Goal: Navigation & Orientation: Find specific page/section

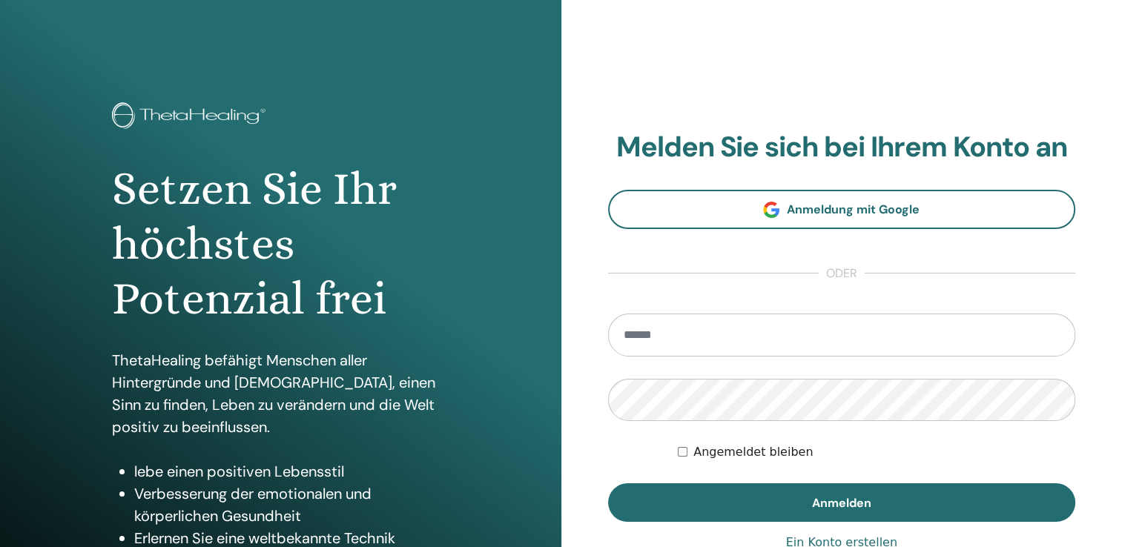
click at [719, 340] on input "email" at bounding box center [842, 335] width 468 height 43
type input "**********"
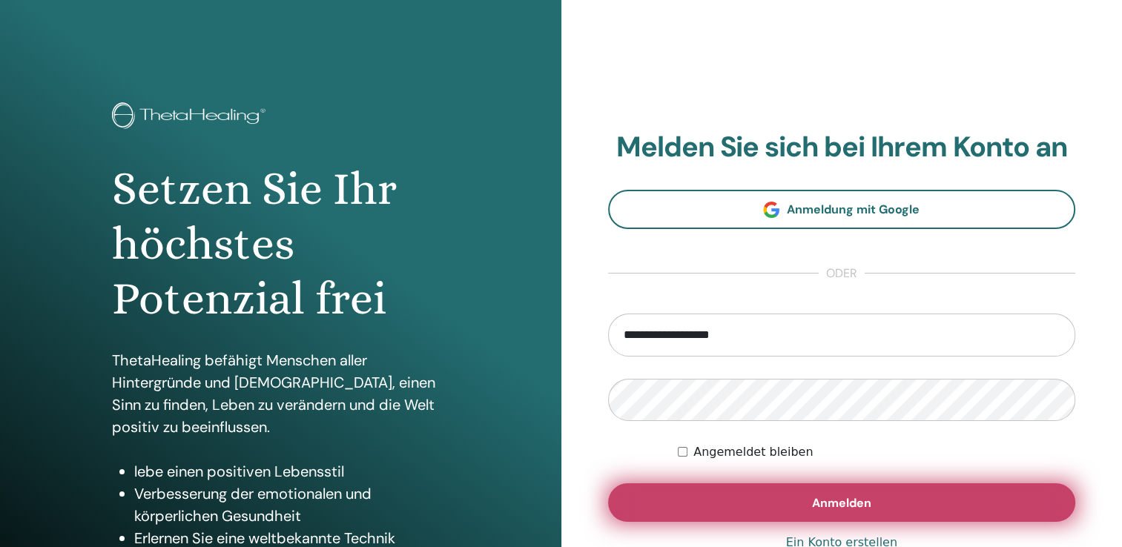
click at [719, 506] on button "Anmelden" at bounding box center [842, 503] width 468 height 39
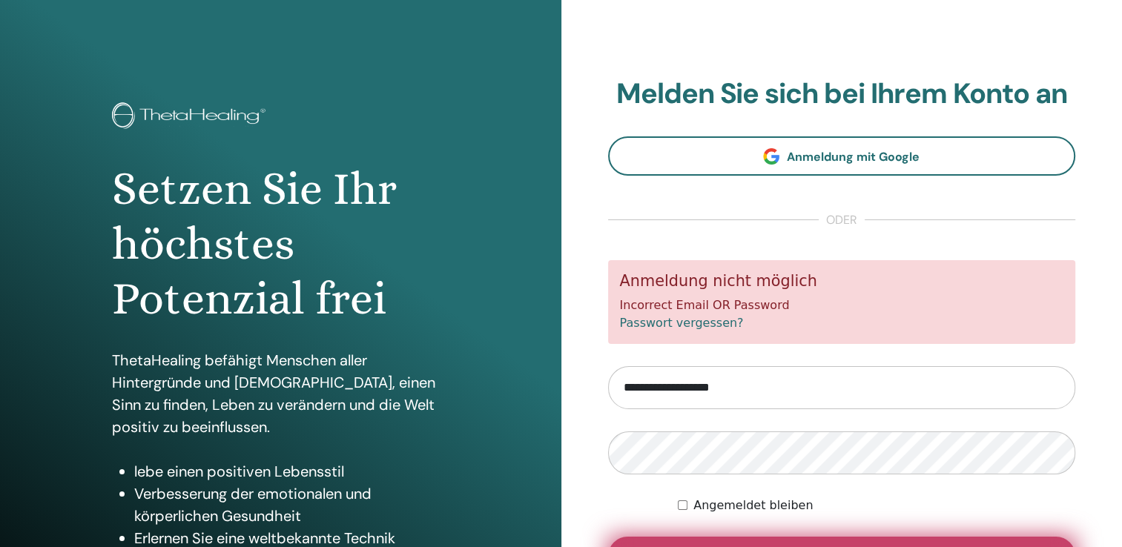
click at [908, 544] on button "Anmelden" at bounding box center [842, 556] width 468 height 39
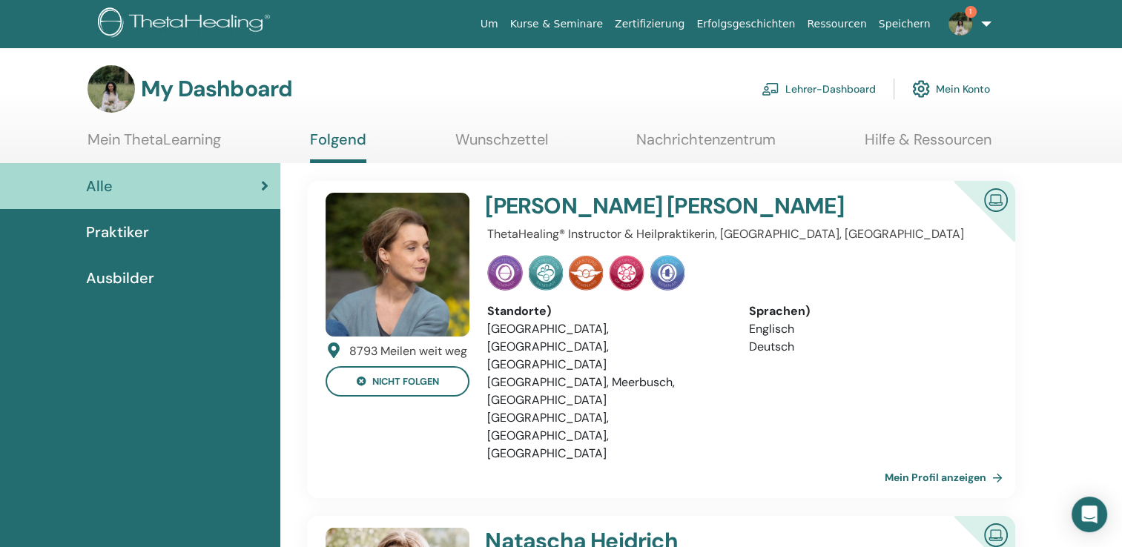
click at [852, 82] on link "Lehrer-Dashboard" at bounding box center [819, 89] width 114 height 33
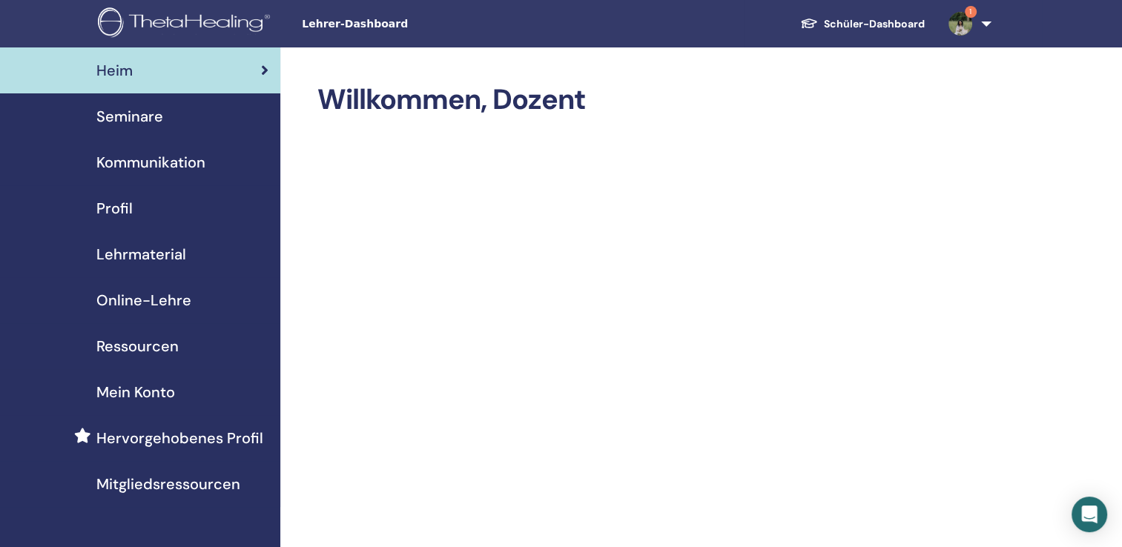
click at [174, 253] on span "Lehrmaterial" at bounding box center [141, 254] width 90 height 22
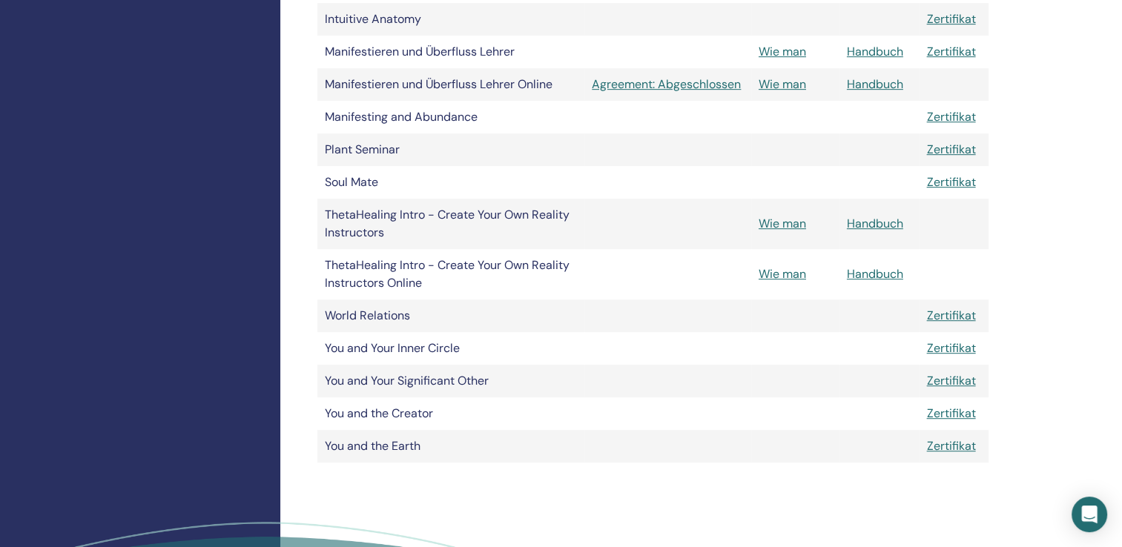
scroll to position [809, 0]
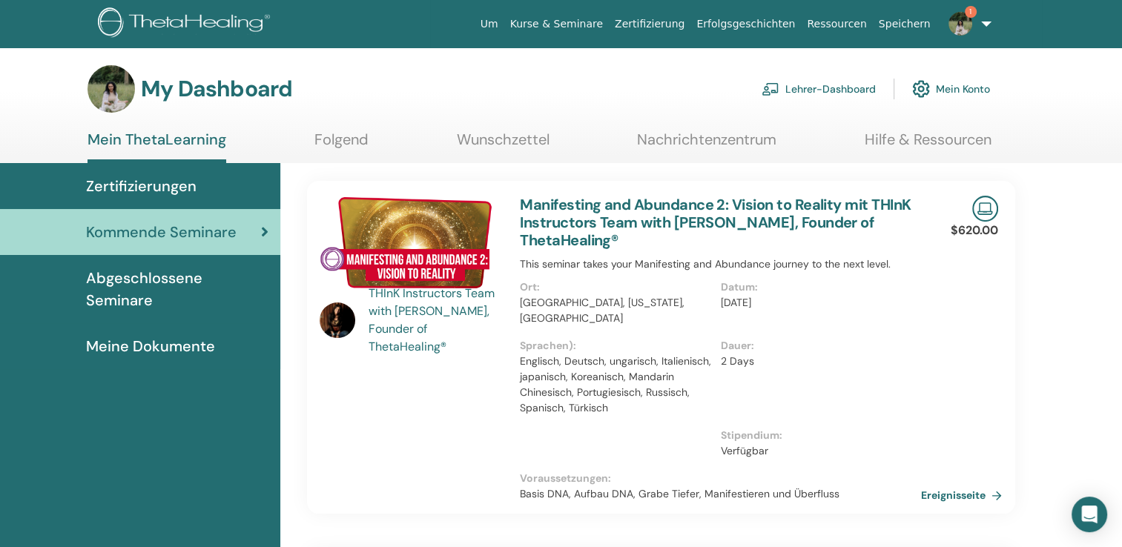
click at [847, 360] on p "2 Days" at bounding box center [816, 362] width 191 height 16
click at [946, 495] on link "Ereignisseite" at bounding box center [966, 495] width 87 height 22
